Goal: Information Seeking & Learning: Learn about a topic

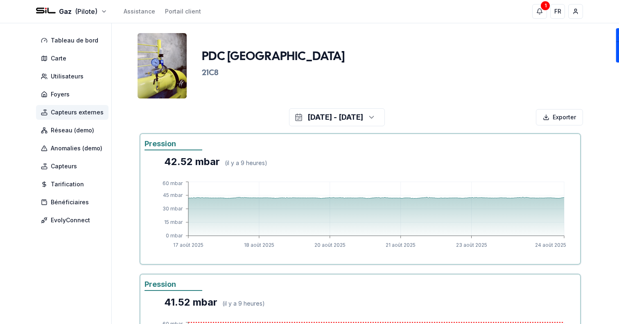
click at [88, 109] on span "Capteurs externes" at bounding box center [77, 112] width 53 height 8
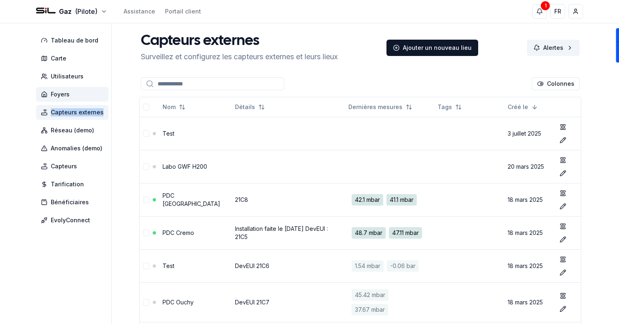
click at [67, 95] on span "Foyers" at bounding box center [60, 94] width 19 height 8
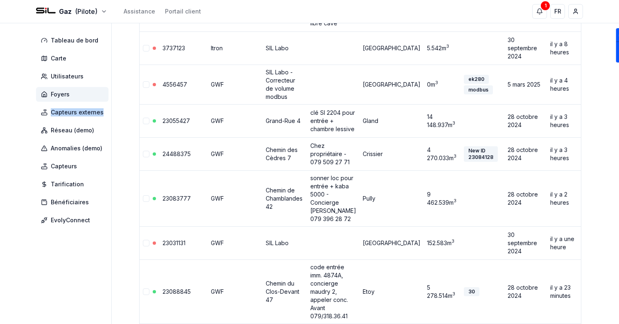
scroll to position [174, 0]
click at [180, 124] on link "23055427" at bounding box center [175, 120] width 27 height 7
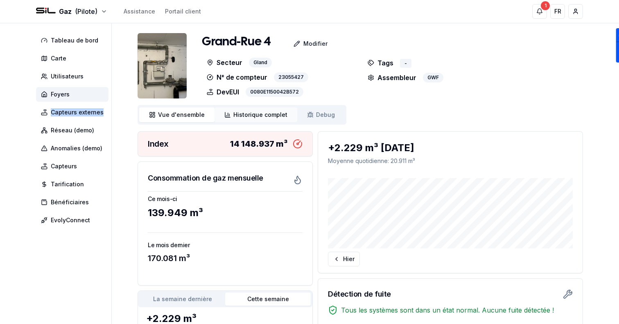
click at [268, 114] on span "Historique complet" at bounding box center [260, 115] width 54 height 8
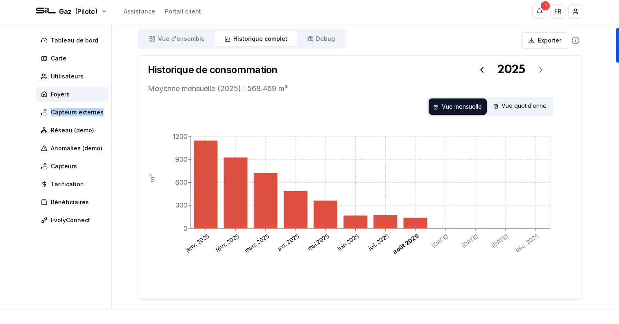
scroll to position [77, 0]
click at [477, 70] on icon at bounding box center [482, 70] width 10 height 10
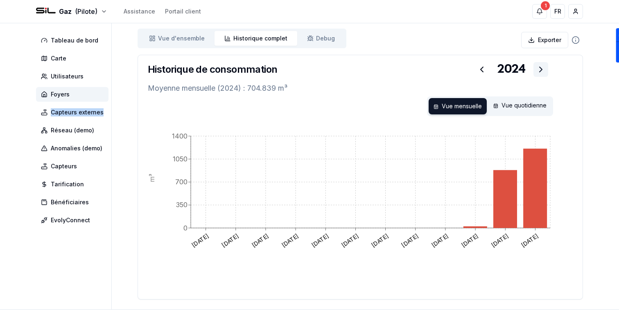
click at [541, 71] on icon at bounding box center [541, 70] width 10 height 10
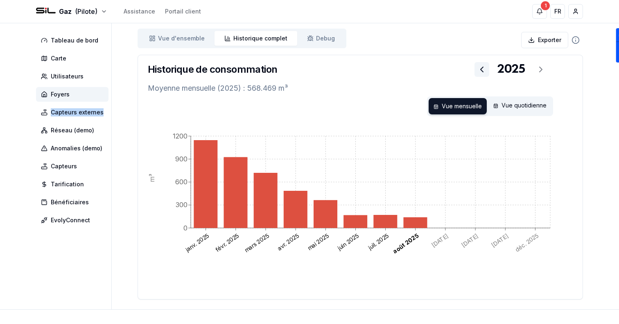
click at [482, 69] on icon at bounding box center [482, 70] width 10 height 10
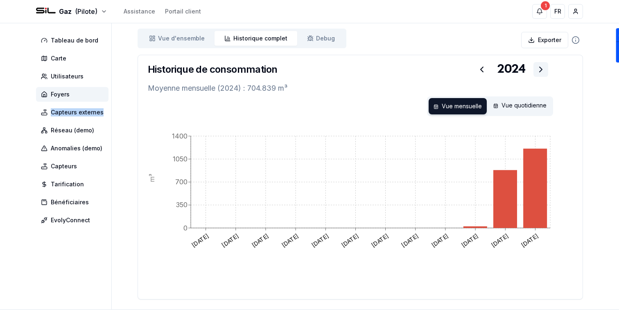
click at [540, 74] on button at bounding box center [540, 69] width 15 height 15
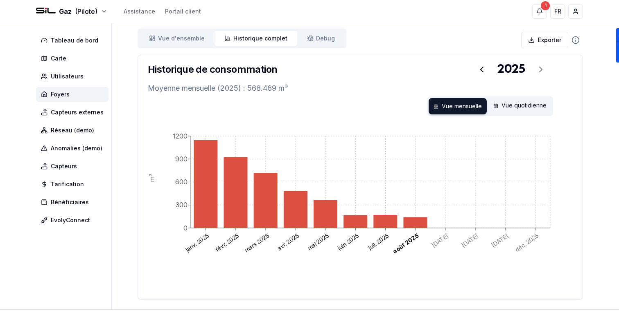
click at [194, 110] on div "Vue mensuelle Vue quotidienne" at bounding box center [360, 107] width 425 height 20
click at [67, 91] on span "Foyers" at bounding box center [60, 94] width 19 height 8
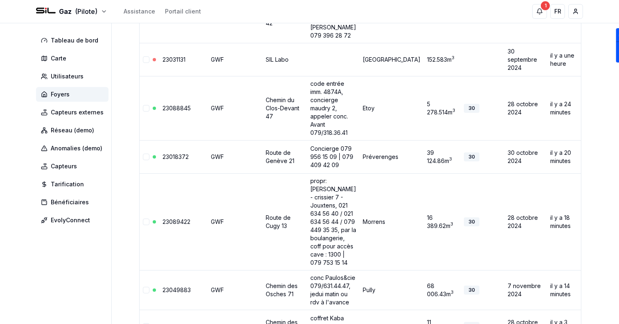
scroll to position [499, 0]
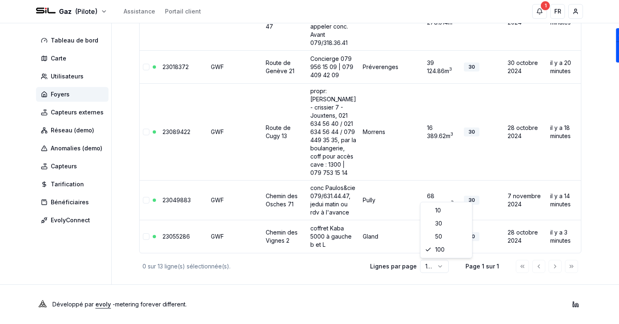
click at [359, 285] on footer "Développé par evoly - metering forever different . Linkedin" at bounding box center [309, 305] width 619 height 40
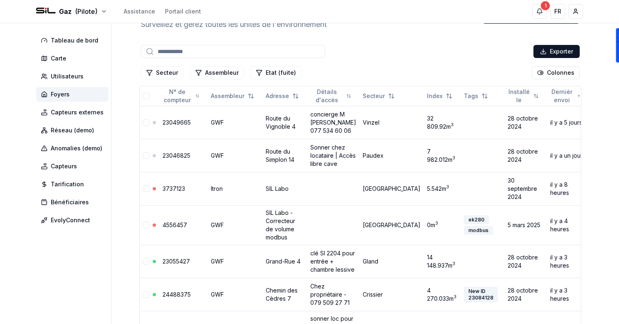
scroll to position [0, 0]
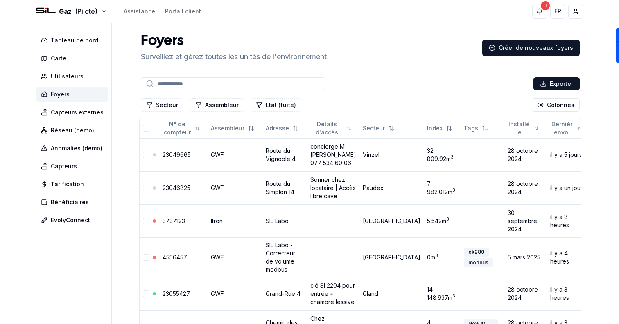
click at [319, 20] on div "Gaz (Pilote) Assistance Portail client 1 1 FR [PERSON_NAME]" at bounding box center [309, 11] width 573 height 23
click at [93, 116] on span "Capteurs externes" at bounding box center [77, 112] width 53 height 8
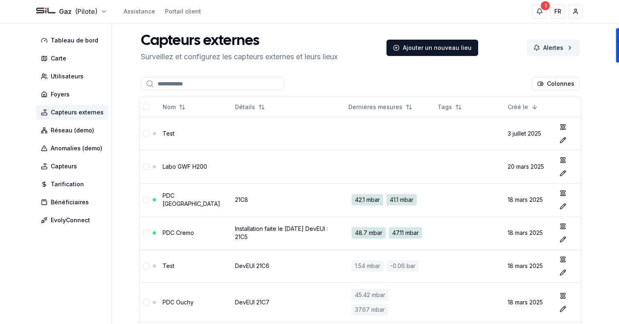
click at [73, 9] on html "Gaz (Pilote) Assistance Portail client 1 1 FR Sami Tableau de bord Carte Utilis…" at bounding box center [309, 246] width 619 height 493
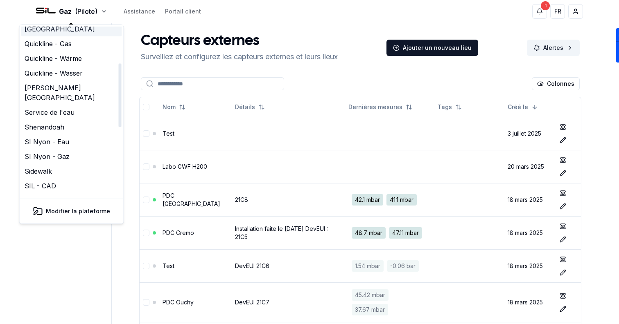
scroll to position [92, 0]
click at [68, 180] on link "SIL - CAD" at bounding box center [71, 187] width 101 height 15
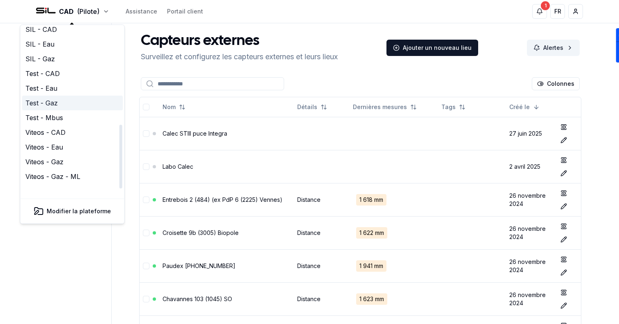
scroll to position [205, 0]
click at [73, 96] on link "SIL - Gaz" at bounding box center [72, 103] width 101 height 15
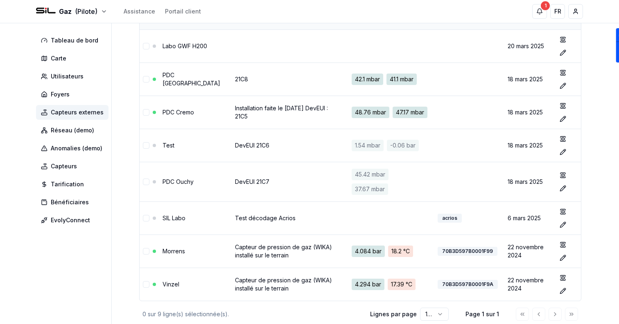
scroll to position [168, 0]
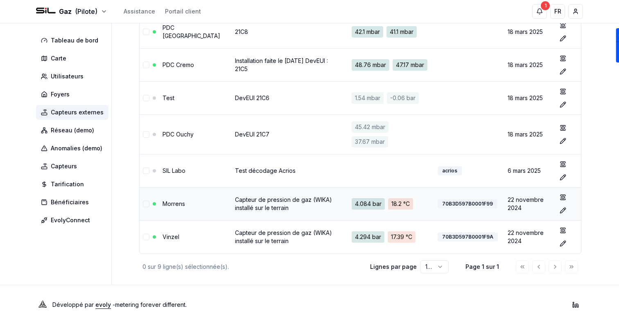
click at [293, 201] on link "Capteur de pression de gaz (WIKA) installé sur le terrain" at bounding box center [283, 203] width 97 height 15
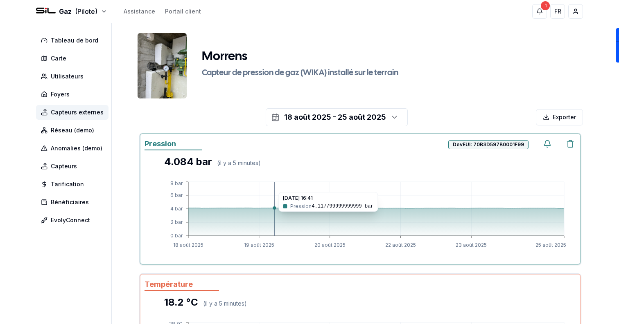
click at [189, 218] on icon at bounding box center [376, 222] width 376 height 28
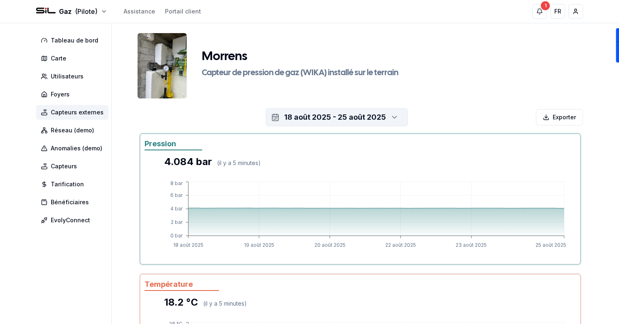
click at [331, 115] on div "18 août 2025 - 25 août 2025" at bounding box center [335, 117] width 102 height 11
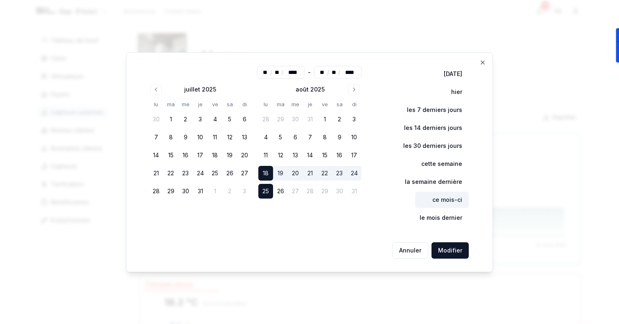
click at [437, 205] on button "ce mois-ci" at bounding box center [442, 200] width 54 height 16
type input "**"
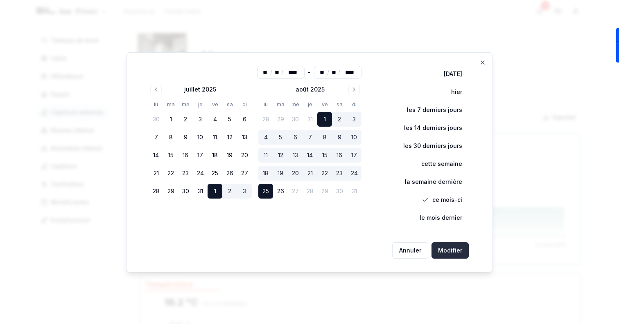
click at [457, 256] on button "Modifier" at bounding box center [449, 251] width 37 height 16
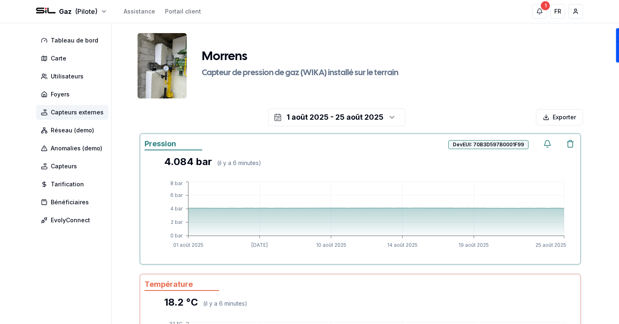
click at [454, 145] on div "DevEUI: 70B3D597B0001F99" at bounding box center [488, 144] width 80 height 9
click at [351, 165] on div "4.084 bar ( il y a 6 minutes )" at bounding box center [365, 161] width 402 height 13
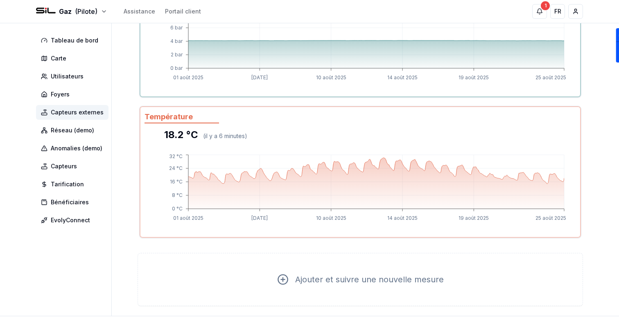
scroll to position [182, 0]
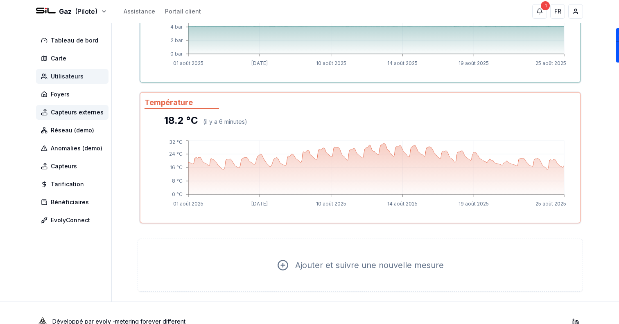
click at [59, 70] on span "Utilisateurs" at bounding box center [72, 76] width 72 height 15
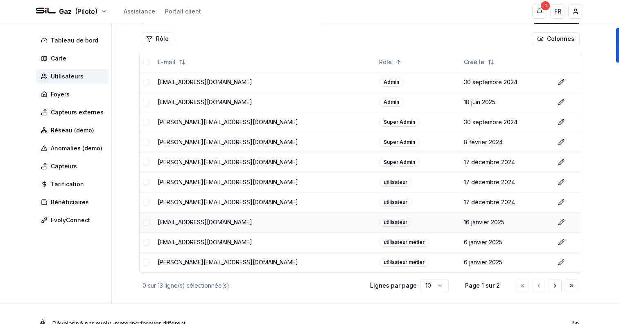
scroll to position [71, 0]
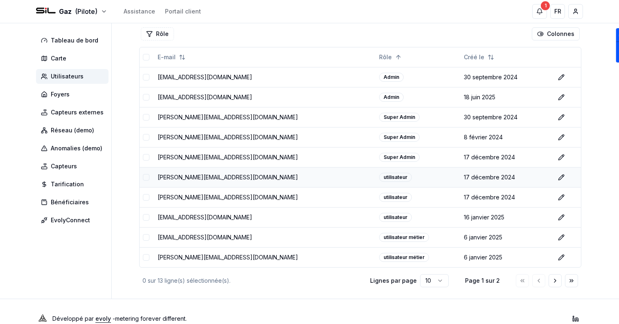
click at [226, 178] on td "[PERSON_NAME][EMAIL_ADDRESS][DOMAIN_NAME]" at bounding box center [264, 177] width 221 height 20
click at [220, 238] on td "[EMAIL_ADDRESS][DOMAIN_NAME]" at bounding box center [264, 237] width 221 height 20
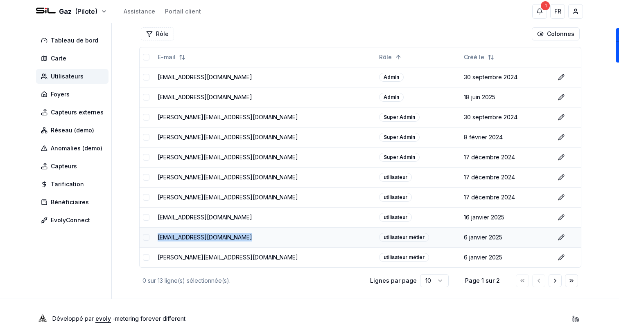
click at [220, 238] on td "[EMAIL_ADDRESS][DOMAIN_NAME]" at bounding box center [264, 237] width 221 height 20
click at [222, 260] on td "[PERSON_NAME][EMAIL_ADDRESS][DOMAIN_NAME]" at bounding box center [264, 258] width 221 height 20
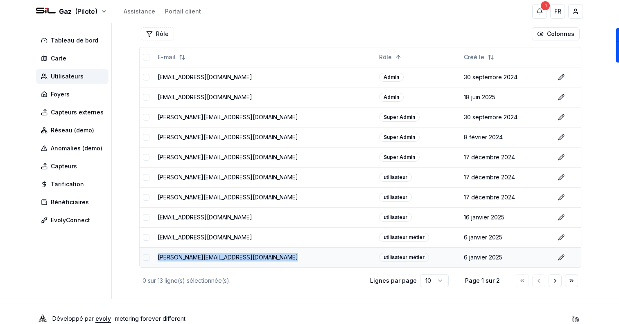
click at [222, 260] on td "[PERSON_NAME][EMAIL_ADDRESS][DOMAIN_NAME]" at bounding box center [264, 258] width 221 height 20
click at [212, 236] on td "[EMAIL_ADDRESS][DOMAIN_NAME]" at bounding box center [264, 237] width 221 height 20
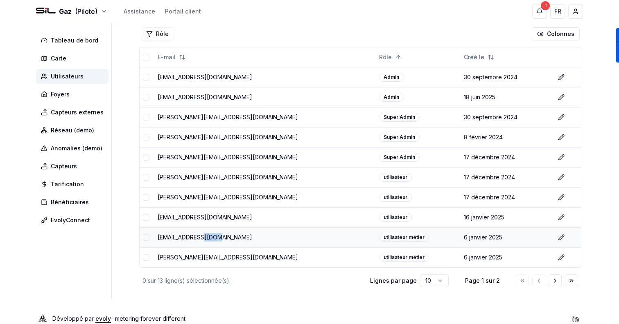
click at [212, 236] on td "[EMAIL_ADDRESS][DOMAIN_NAME]" at bounding box center [264, 237] width 221 height 20
click at [198, 214] on td "[EMAIL_ADDRESS][DOMAIN_NAME]" at bounding box center [264, 217] width 221 height 20
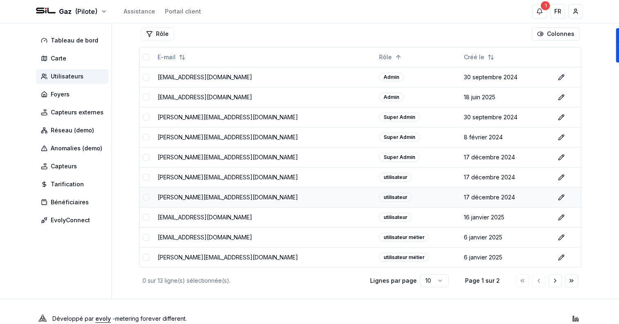
click at [192, 198] on td "[PERSON_NAME][EMAIL_ADDRESS][DOMAIN_NAME]" at bounding box center [264, 197] width 221 height 20
click at [200, 178] on td "[PERSON_NAME][EMAIL_ADDRESS][DOMAIN_NAME]" at bounding box center [264, 177] width 221 height 20
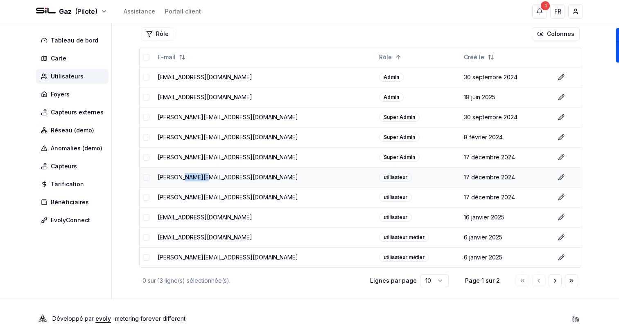
click at [200, 178] on td "[PERSON_NAME][EMAIL_ADDRESS][DOMAIN_NAME]" at bounding box center [264, 177] width 221 height 20
click at [189, 158] on td "[PERSON_NAME][EMAIL_ADDRESS][DOMAIN_NAME]" at bounding box center [264, 157] width 221 height 20
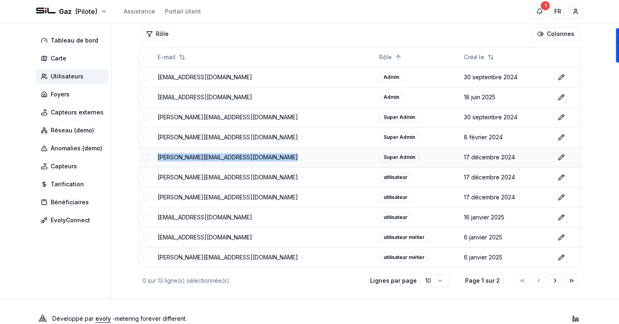
click at [189, 158] on td "[PERSON_NAME][EMAIL_ADDRESS][DOMAIN_NAME]" at bounding box center [264, 157] width 221 height 20
click at [196, 136] on td "[PERSON_NAME][EMAIL_ADDRESS][DOMAIN_NAME]" at bounding box center [264, 137] width 221 height 20
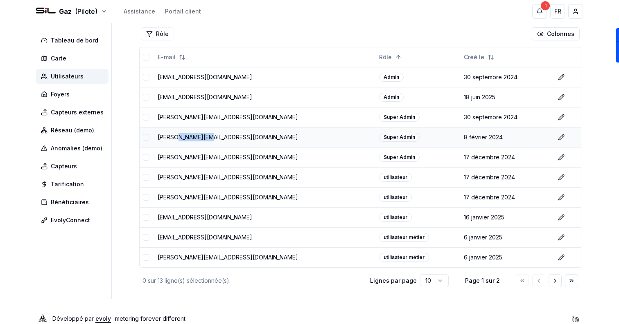
click at [196, 136] on td "[PERSON_NAME][EMAIL_ADDRESS][DOMAIN_NAME]" at bounding box center [264, 137] width 221 height 20
click at [198, 111] on td "[PERSON_NAME][EMAIL_ADDRESS][DOMAIN_NAME]" at bounding box center [264, 117] width 221 height 20
click at [198, 114] on td "[PERSON_NAME][EMAIL_ADDRESS][DOMAIN_NAME]" at bounding box center [264, 117] width 221 height 20
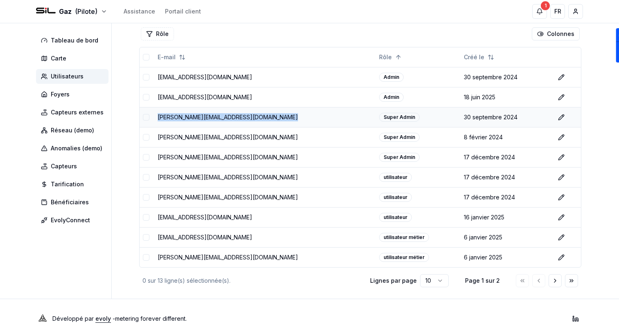
click at [198, 114] on td "[PERSON_NAME][EMAIL_ADDRESS][DOMAIN_NAME]" at bounding box center [264, 117] width 221 height 20
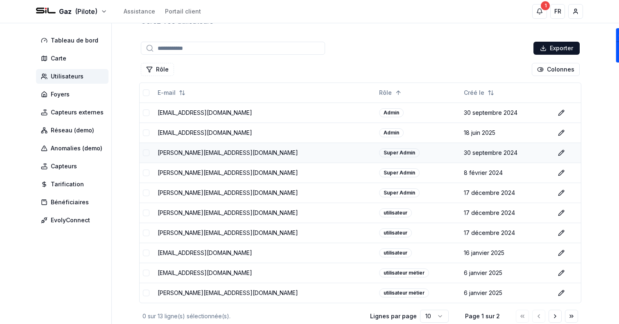
click at [198, 114] on td "[EMAIL_ADDRESS][DOMAIN_NAME]" at bounding box center [264, 113] width 221 height 20
click at [283, 70] on div "Rôle Colonnes" at bounding box center [360, 69] width 442 height 16
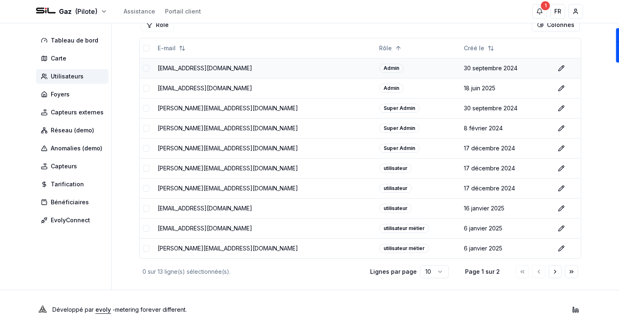
scroll to position [85, 0]
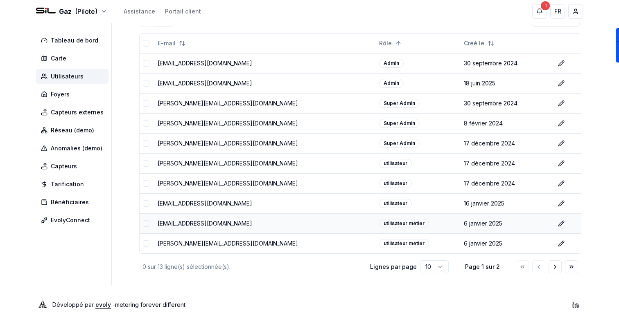
click at [379, 223] on div "utilisateur métier" at bounding box center [404, 223] width 50 height 9
click at [232, 223] on td "[EMAIL_ADDRESS][DOMAIN_NAME]" at bounding box center [264, 224] width 221 height 20
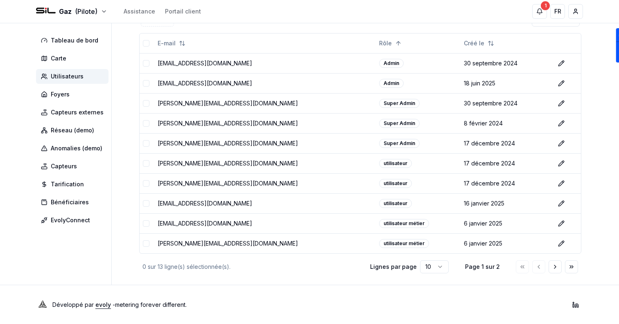
click at [432, 270] on html "Gaz (Pilote) Assistance Portail client 1 1 FR Sami Tableau de bord Carte Utilis…" at bounding box center [309, 120] width 619 height 410
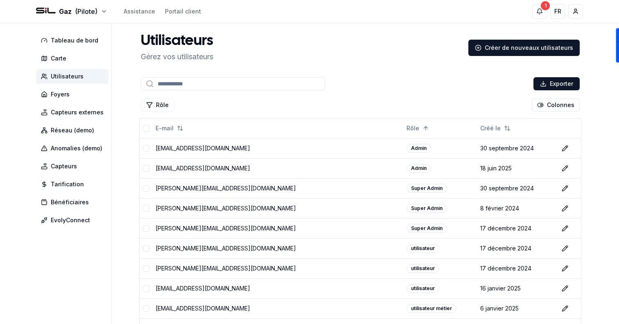
scroll to position [145, 0]
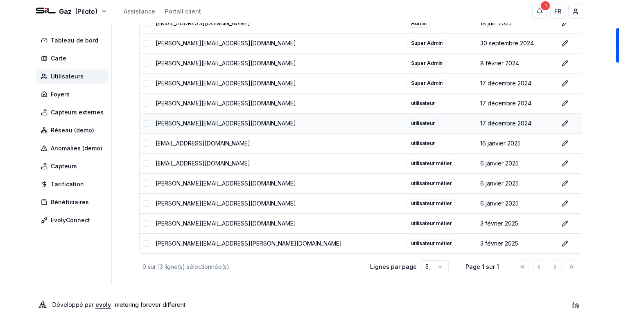
click at [421, 129] on td "utilisateur" at bounding box center [440, 123] width 74 height 20
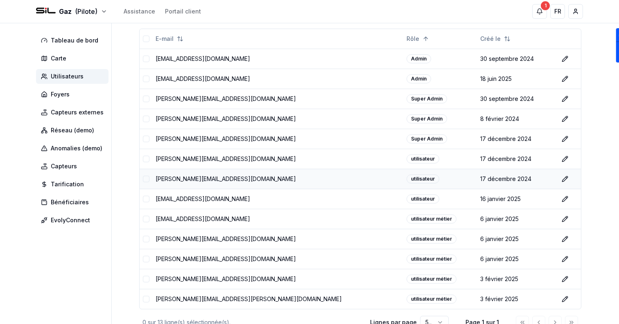
scroll to position [0, 0]
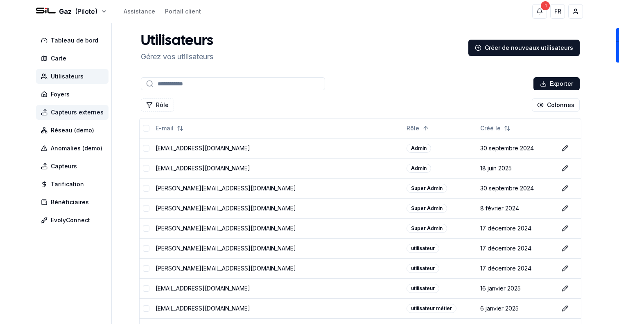
click at [83, 111] on span "Capteurs externes" at bounding box center [77, 112] width 53 height 8
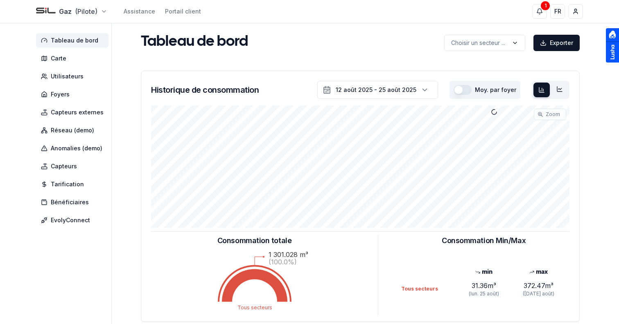
click at [83, 12] on html "Gaz (Pilote) Assistance Portail client 1 1 FR Sami Tableau de bord Carte Utilis…" at bounding box center [309, 253] width 619 height 507
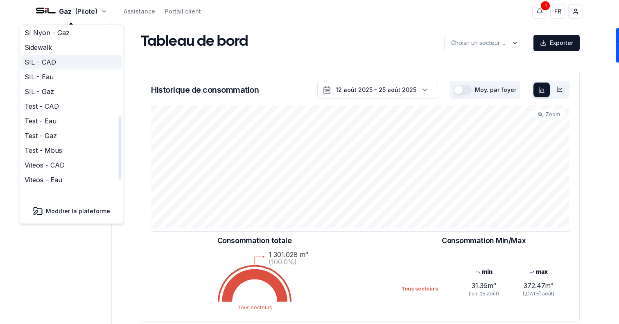
scroll to position [229, 0]
click at [75, 53] on link "SIL - CAD" at bounding box center [71, 60] width 101 height 15
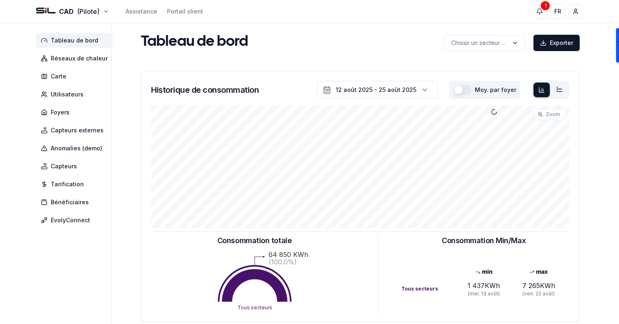
click at [122, 46] on div "Tableau de bord Réseaux de chaleur Carte Utilisateurs Foyers Capteurs externes …" at bounding box center [309, 245] width 573 height 444
click at [90, 110] on span "Foyers" at bounding box center [74, 112] width 77 height 15
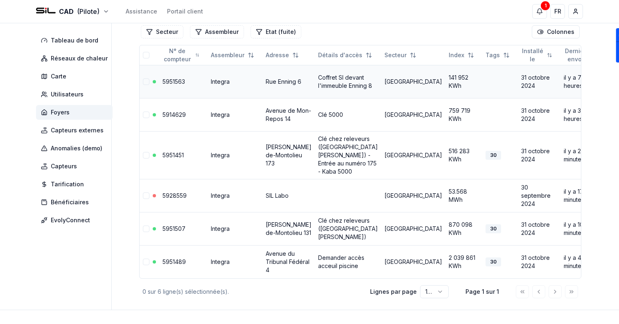
scroll to position [62, 0]
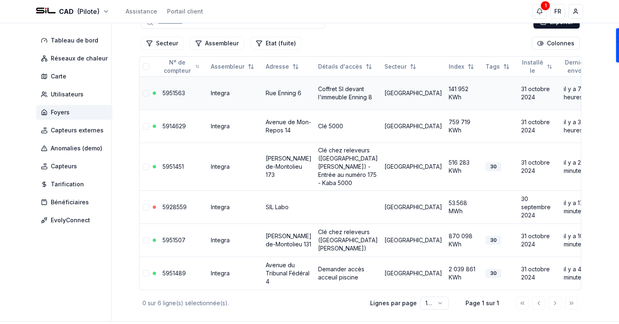
click at [172, 97] on link "5951563" at bounding box center [173, 93] width 23 height 7
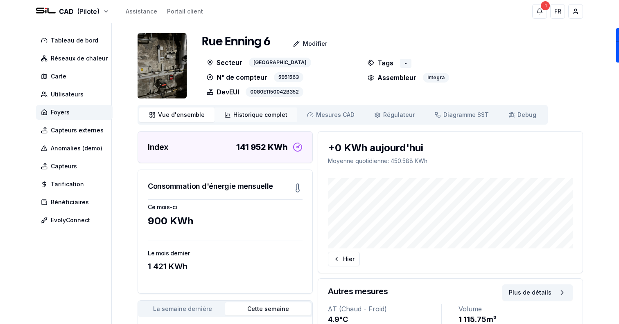
click at [272, 108] on link "Historique complet Historique" at bounding box center [255, 115] width 83 height 15
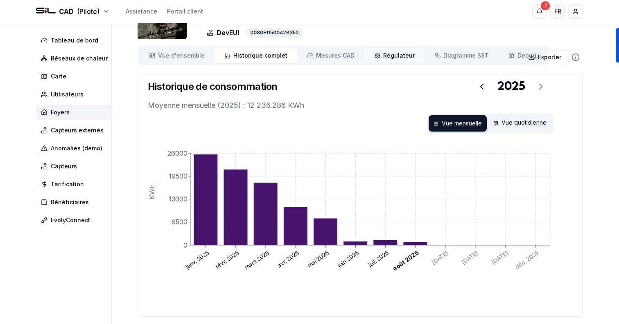
scroll to position [60, 0]
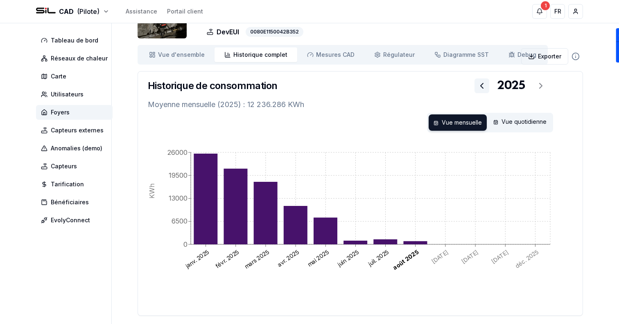
click at [486, 86] on icon at bounding box center [482, 86] width 10 height 10
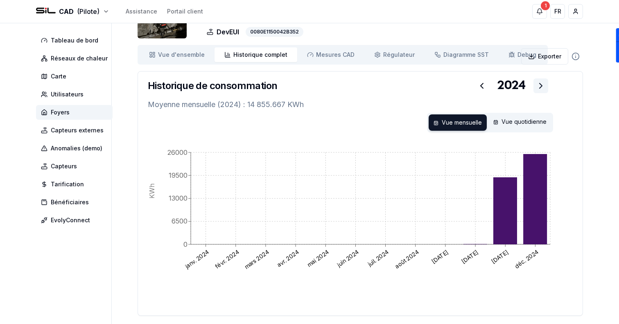
click at [539, 84] on icon at bounding box center [540, 85] width 2 height 5
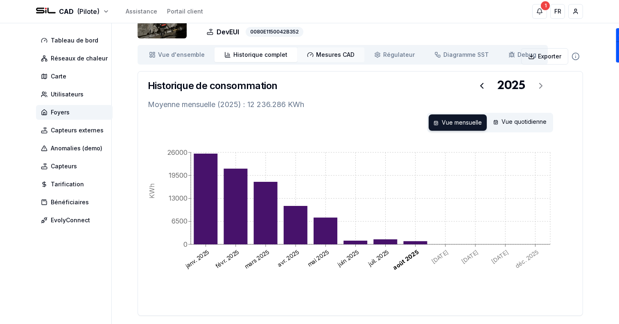
click at [351, 59] on link "Mesures CAD Mes. CAD" at bounding box center [330, 54] width 67 height 15
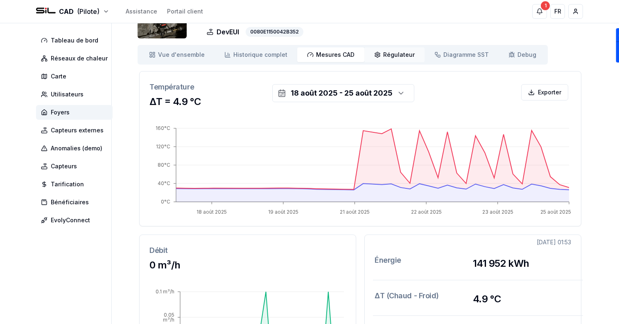
click at [404, 54] on span "Régulateur" at bounding box center [399, 55] width 32 height 8
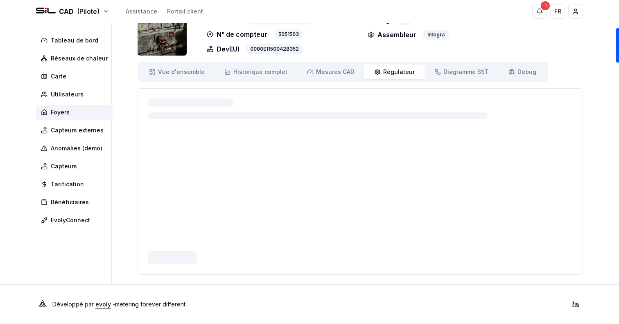
scroll to position [3, 0]
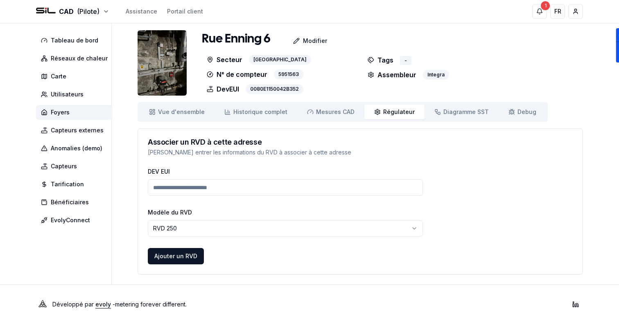
click at [322, 97] on div "Rue Enning 6 Modifier Secteur Lausanne N° de compteur 5951563 DevEUI 0080E11500…" at bounding box center [359, 152] width 445 height 245
click at [325, 114] on span "Mesures CAD" at bounding box center [335, 112] width 38 height 8
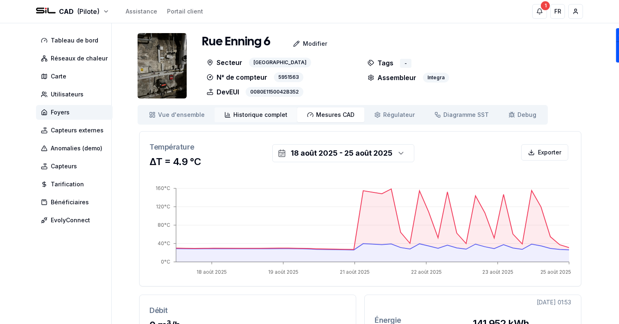
click at [267, 117] on span "Historique complet" at bounding box center [260, 115] width 54 height 8
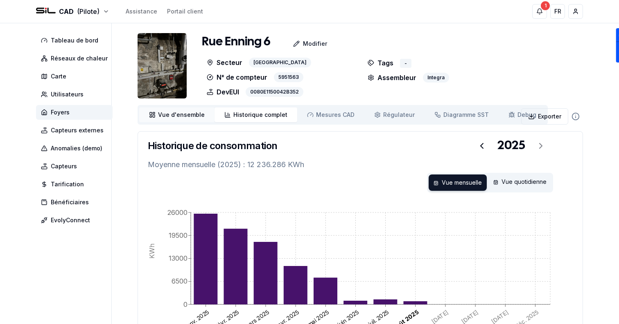
click at [171, 117] on span "Vue d'ensemble" at bounding box center [181, 115] width 47 height 8
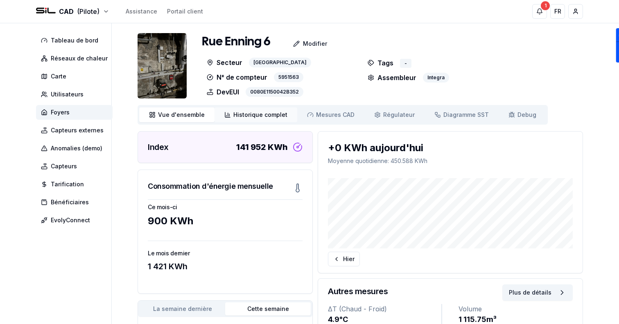
click at [250, 113] on span "Historique complet" at bounding box center [260, 115] width 54 height 8
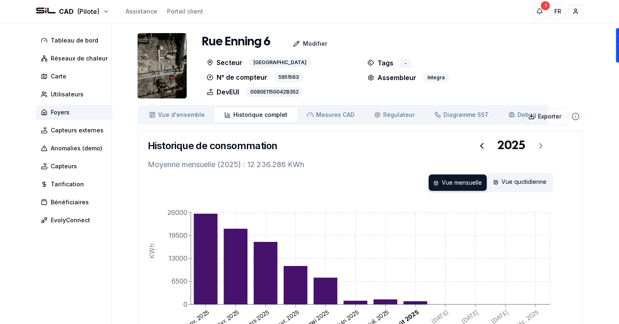
click at [468, 124] on div "Vue d'ensemble ensemble Historique complet Historique Mesures CAD Mes. CAD Régu…" at bounding box center [342, 115] width 410 height 20
click at [450, 117] on span "Diagramme SST" at bounding box center [465, 115] width 45 height 8
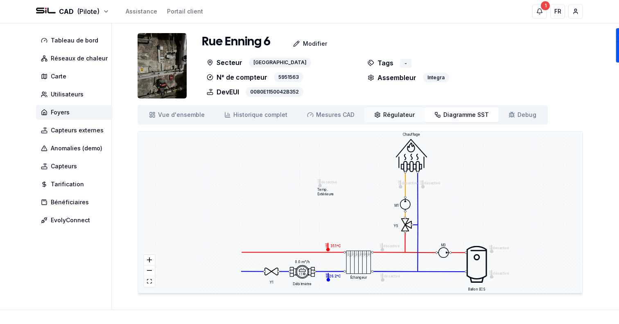
click at [389, 122] on link "Régulateur Régulateur" at bounding box center [394, 115] width 60 height 15
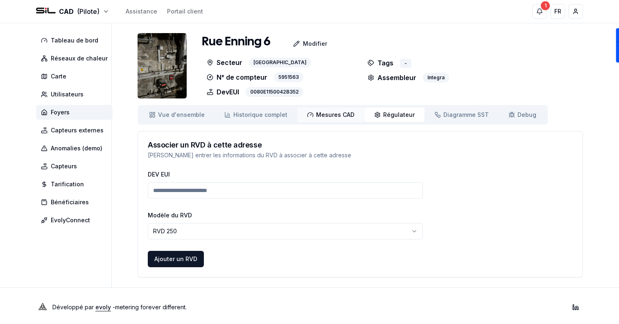
click at [323, 119] on link "Mesures CAD Mes. CAD" at bounding box center [330, 115] width 67 height 15
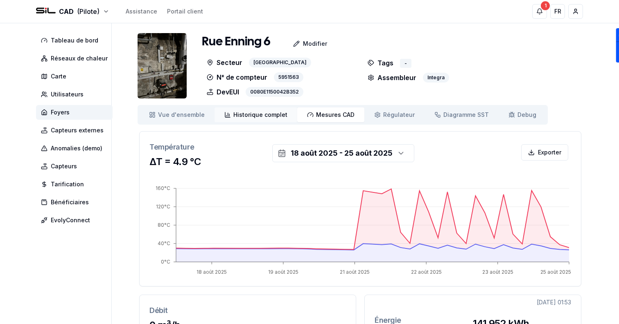
click at [266, 115] on span "Historique complet" at bounding box center [260, 115] width 54 height 8
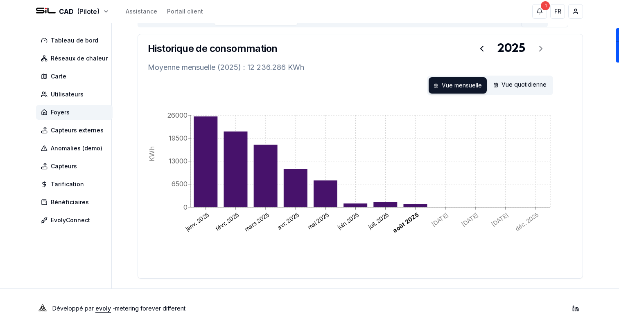
scroll to position [99, 0]
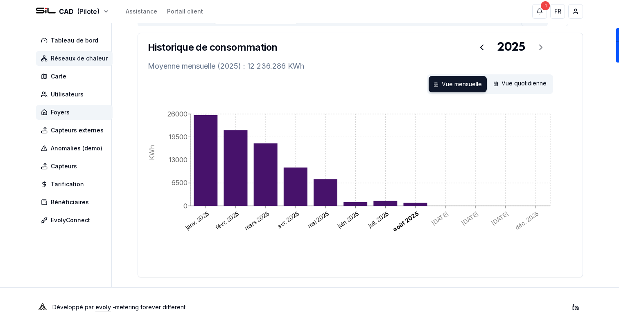
click at [95, 58] on span "Réseaux de chaleur" at bounding box center [79, 58] width 57 height 8
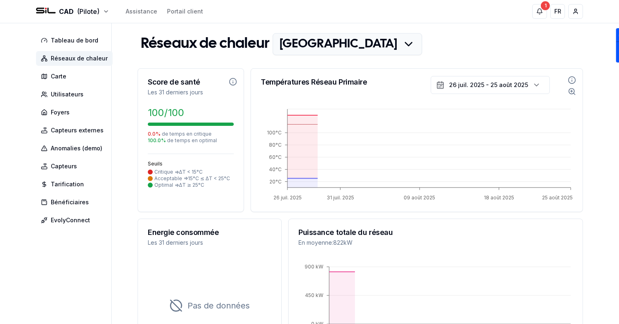
click at [320, 59] on div "Réseaux de chaleur Rue de Genève Score de santé Les 31 derniers jours 100 /100 …" at bounding box center [359, 307] width 445 height 548
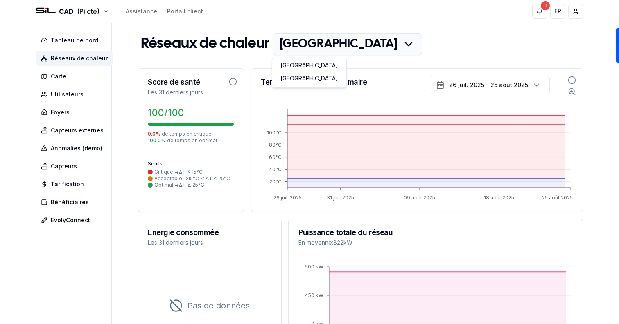
click at [315, 49] on html "CAD (Pilote) Assistance Portail client 1 1 FR Sami Tableau de bord Réseaux de c…" at bounding box center [309, 293] width 619 height 586
click at [310, 74] on link "Lausanne" at bounding box center [309, 79] width 71 height 13
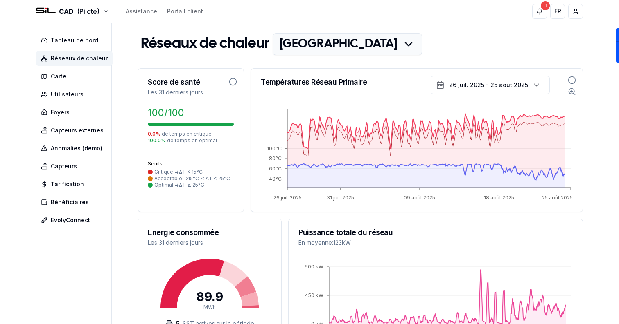
scroll to position [266, 0]
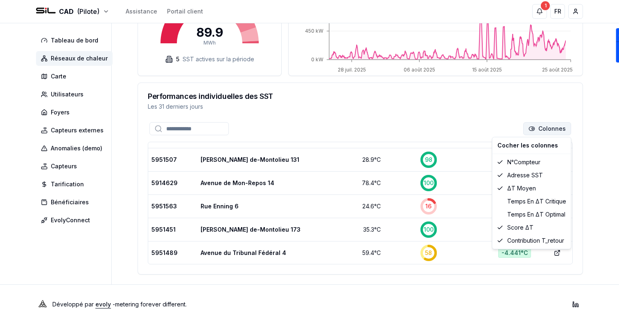
click at [545, 126] on html "CAD (Pilote) Assistance Portail client 1 1 FR Sami Tableau de bord Réseaux de c…" at bounding box center [309, 29] width 619 height 589
click at [524, 200] on div "Temps en ΔT critique" at bounding box center [531, 201] width 75 height 13
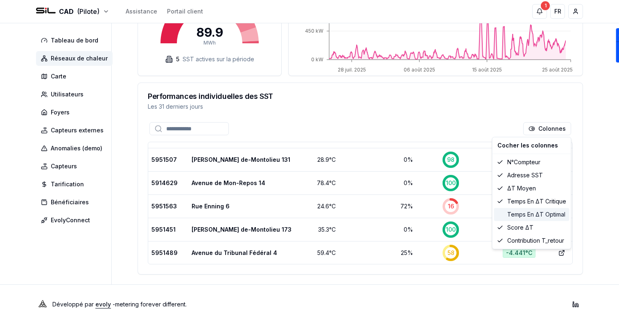
click at [527, 215] on div "Temps en ΔT optimal" at bounding box center [531, 214] width 75 height 13
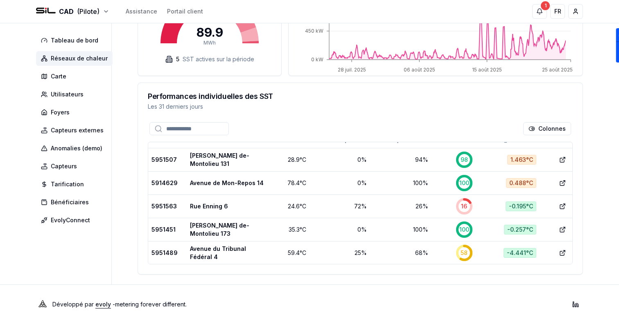
click at [604, 197] on html "CAD (Pilote) Assistance Portail client 1 1 FR Sami Tableau de bord Réseaux de c…" at bounding box center [309, 29] width 619 height 589
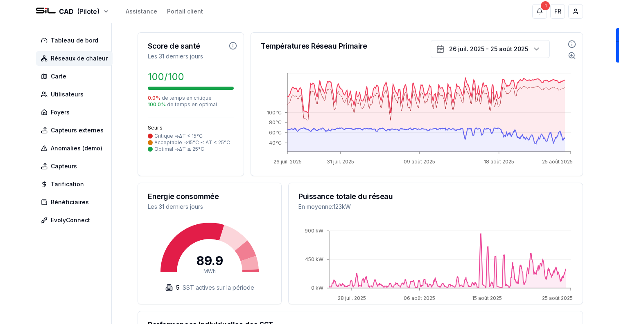
scroll to position [0, 0]
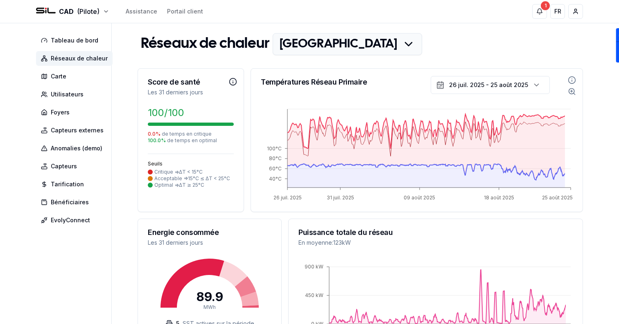
click at [233, 83] on icon "Informations sur le score de santé" at bounding box center [233, 82] width 0 height 1
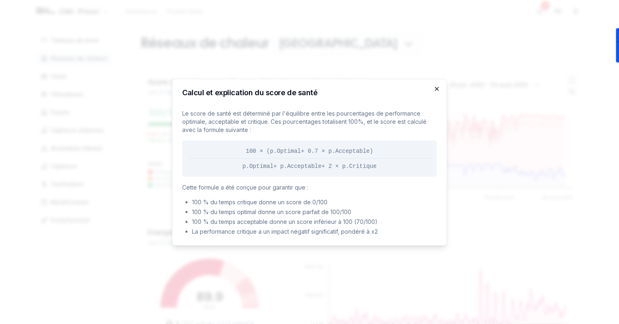
click at [436, 88] on icon "button" at bounding box center [436, 88] width 3 height 3
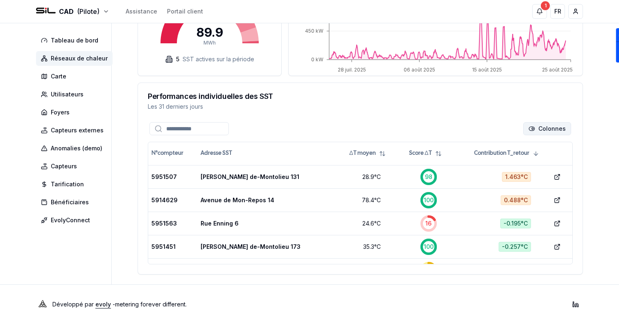
click at [547, 130] on html "CAD (Pilote) Assistance Portail client 1 1 FR Sami Tableau de bord Réseaux de c…" at bounding box center [309, 29] width 619 height 589
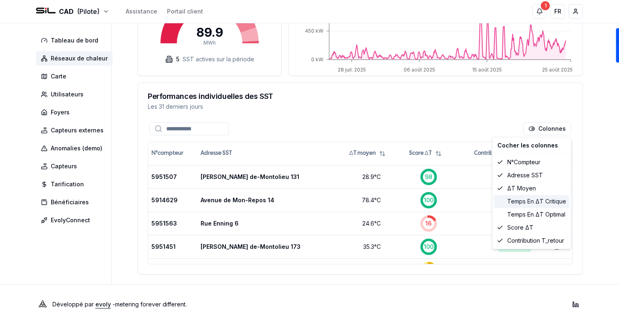
click at [541, 202] on div "Temps en ΔT critique" at bounding box center [531, 201] width 75 height 13
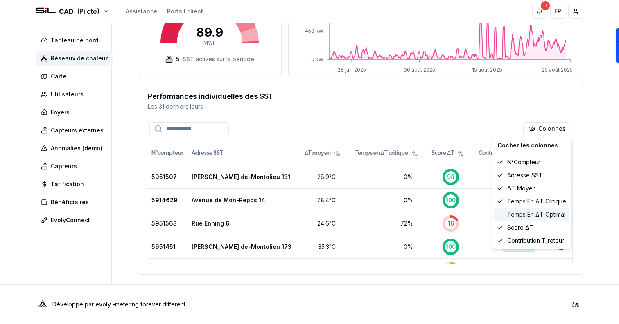
click at [543, 212] on div "Temps en ΔT optimal" at bounding box center [531, 214] width 75 height 13
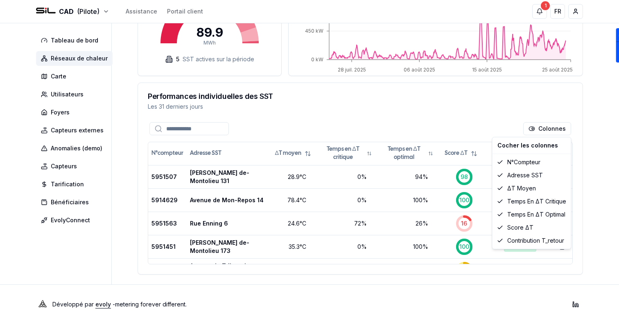
click at [583, 147] on html "CAD (Pilote) Assistance Portail client 1 1 FR Sami Tableau de bord Réseaux de c…" at bounding box center [309, 29] width 619 height 589
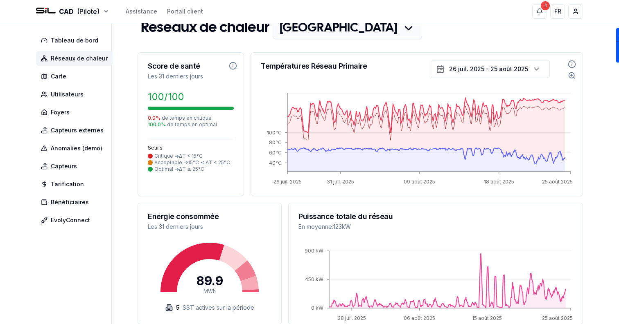
scroll to position [14, 0]
